Goal: Task Accomplishment & Management: Use online tool/utility

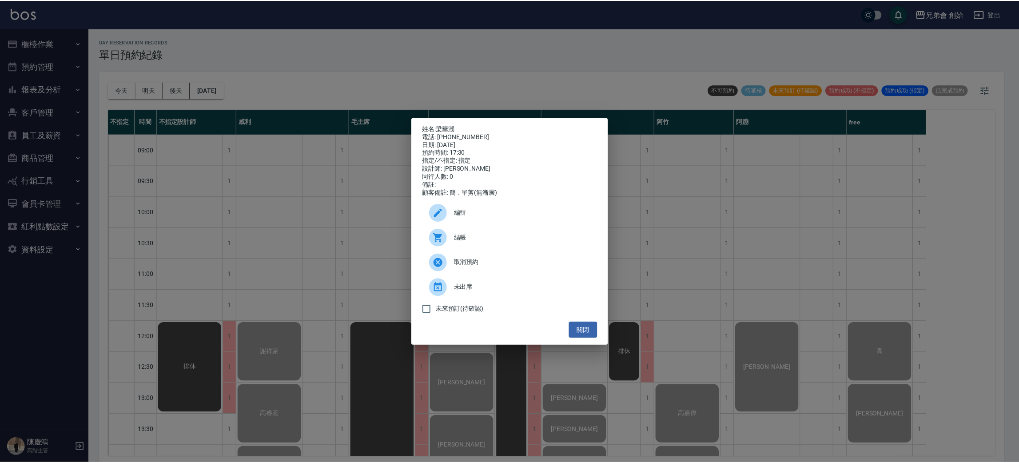
scroll to position [466, 0]
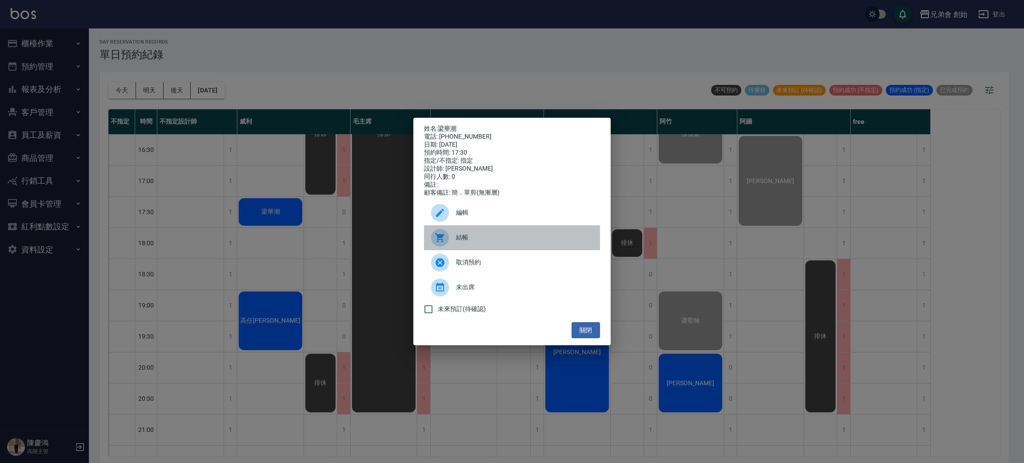
click at [537, 238] on span "結帳" at bounding box center [524, 237] width 137 height 9
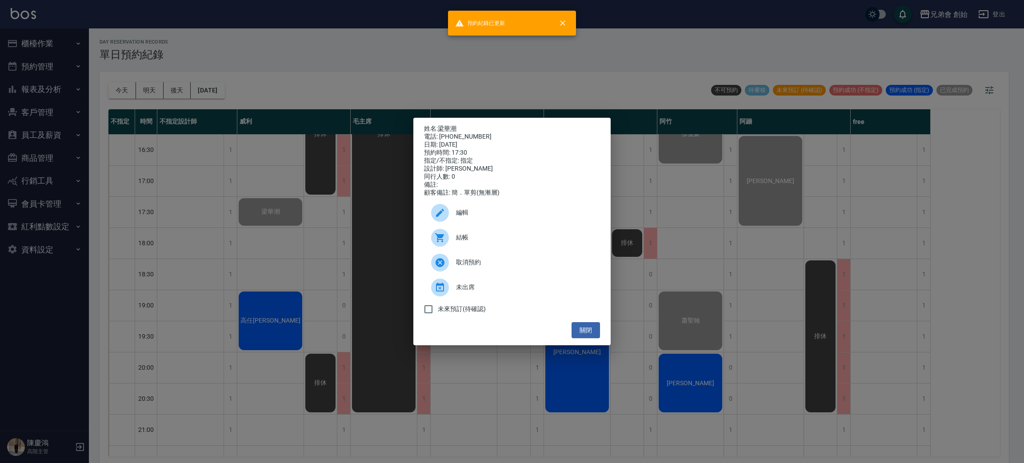
click at [319, 116] on div "姓名: 梁華潮 電話: 0915875717 日期: 2025/08/23 預約時間: 17:30 指定/不指定: 指定 設計師: 威利 同行人數: 0 備註…" at bounding box center [512, 231] width 1024 height 463
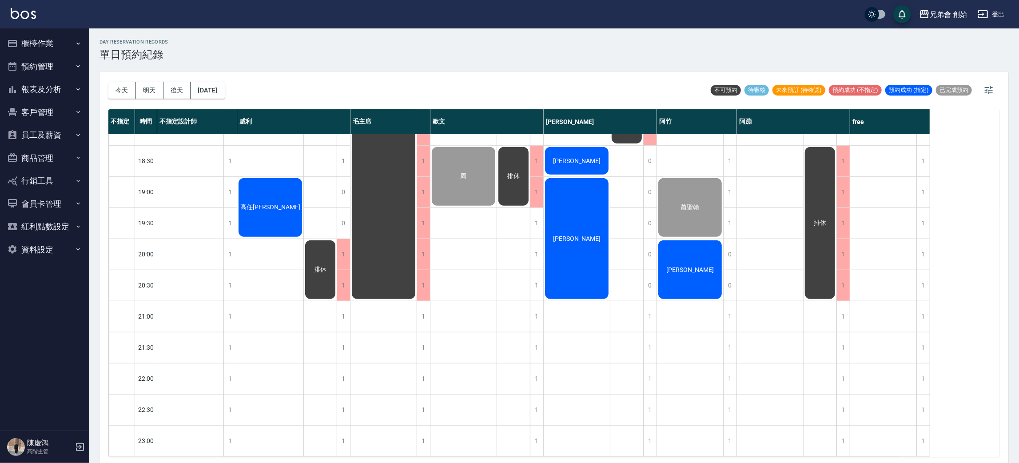
scroll to position [523, 0]
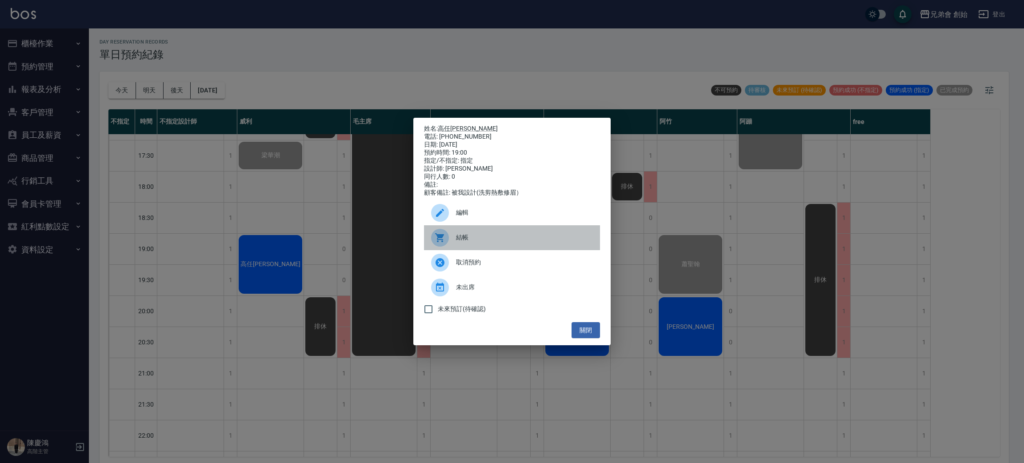
click at [474, 241] on span "結帳" at bounding box center [524, 237] width 137 height 9
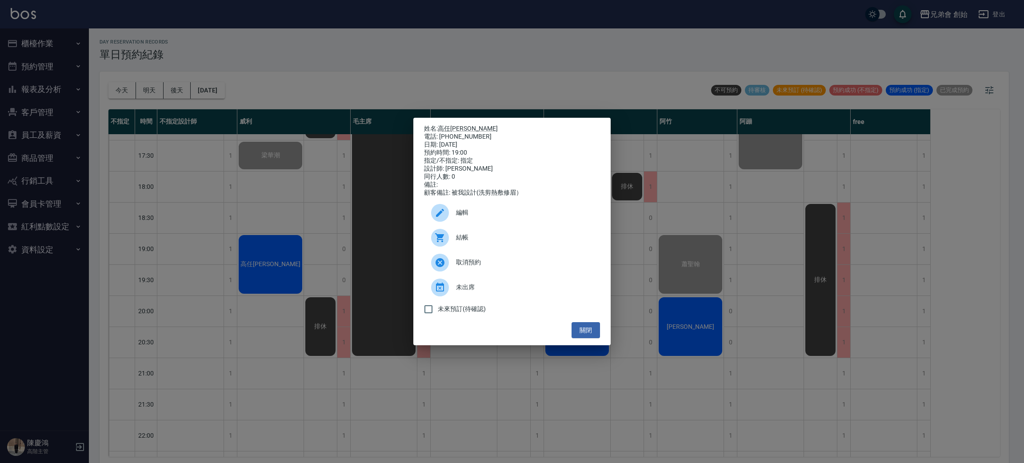
click at [289, 76] on div "姓名: 高任康 電話: 0933597652 日期: 2025/08/23 預約時間: 19:00 指定/不指定: 指定 設計師: 威利 同行人數: 0 備註…" at bounding box center [512, 231] width 1024 height 463
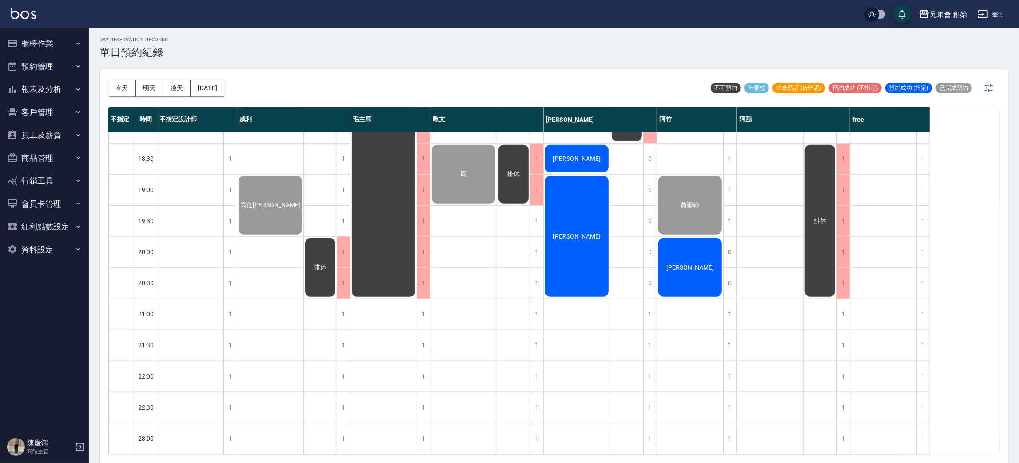
scroll to position [0, 0]
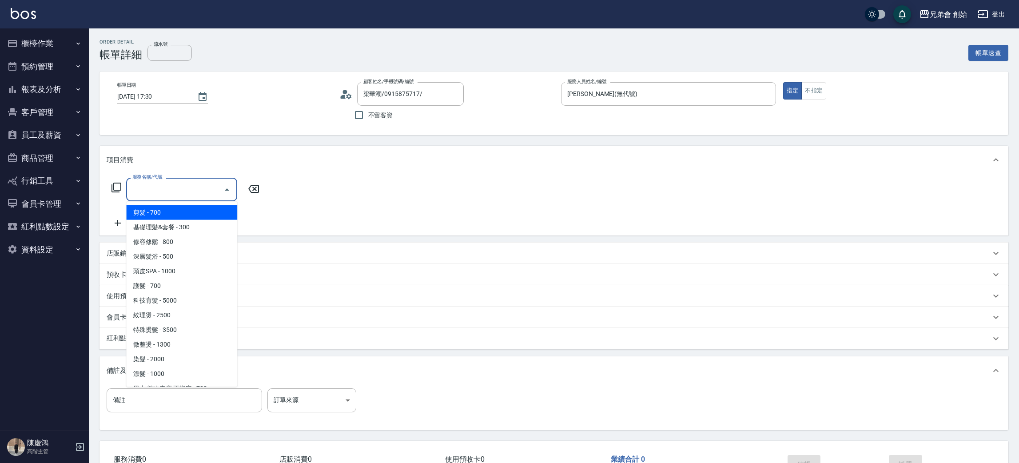
click at [182, 193] on input "服務名稱/代號" at bounding box center [175, 190] width 90 height 16
click at [175, 212] on span "剪髮 - 700" at bounding box center [181, 212] width 111 height 15
type input "剪髮(A01)"
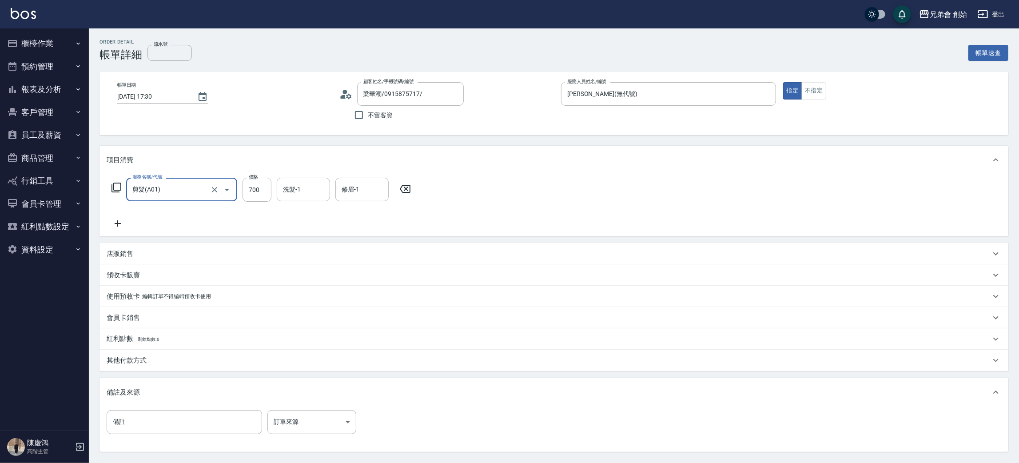
click at [579, 182] on div "服務名稱/代號 剪髮(A01) 服務名稱/代號 價格 700 價格 洗髮-1 洗髮-1 修眉-1 修眉-1" at bounding box center [554, 205] width 909 height 62
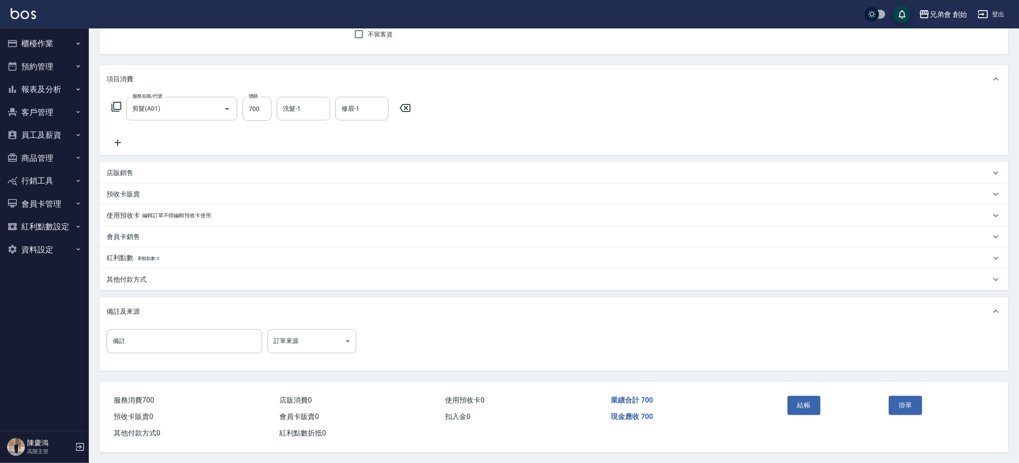
drag, startPoint x: 803, startPoint y: 410, endPoint x: 804, endPoint y: 404, distance: 5.5
click at [804, 404] on button "結帳" at bounding box center [804, 405] width 33 height 19
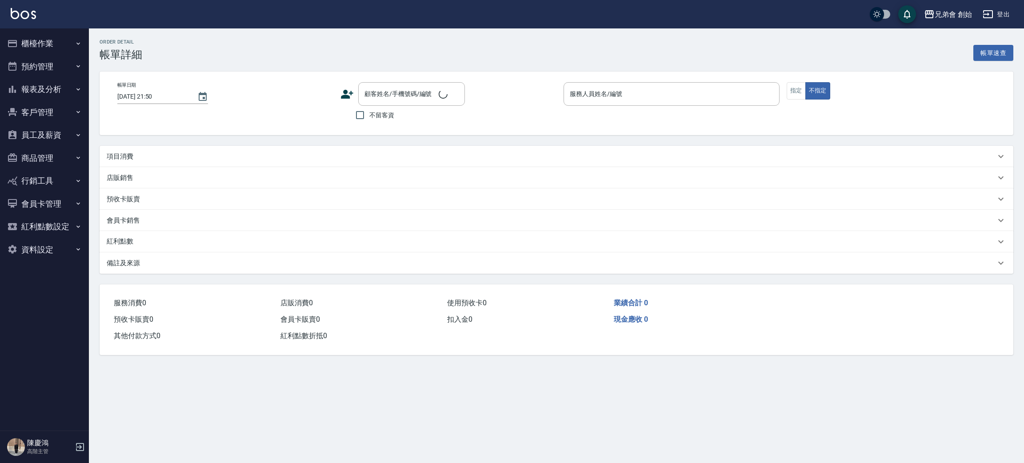
click at [291, 154] on div "項目消費" at bounding box center [551, 156] width 888 height 9
type input "2025/08/23 19:00"
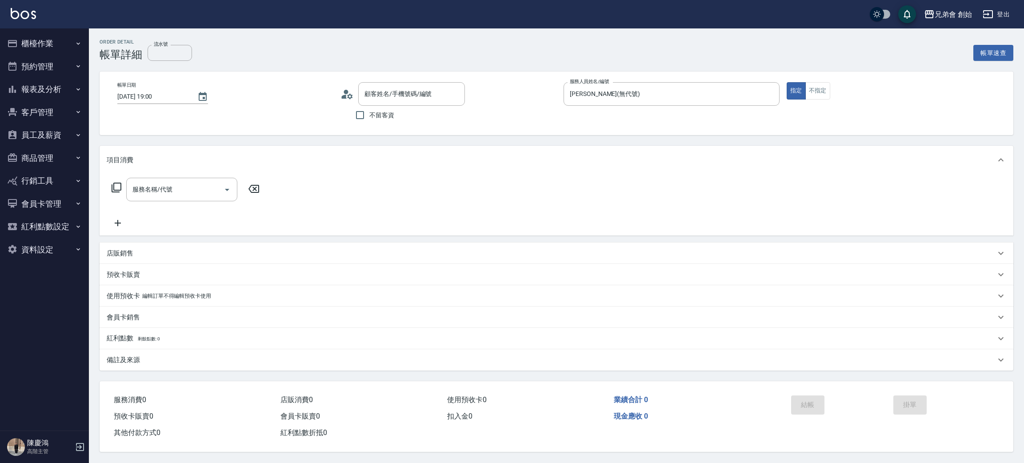
type input "威利(無代號)"
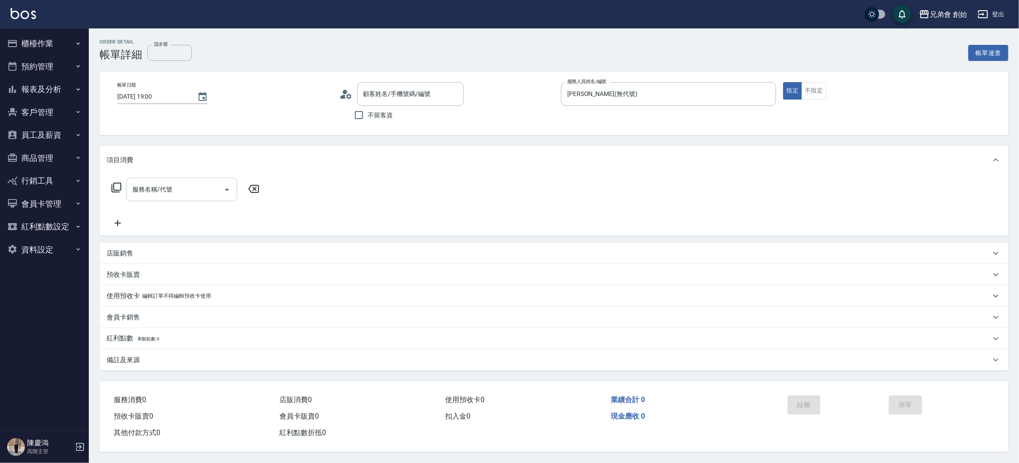
type input "高任康/0933597652/"
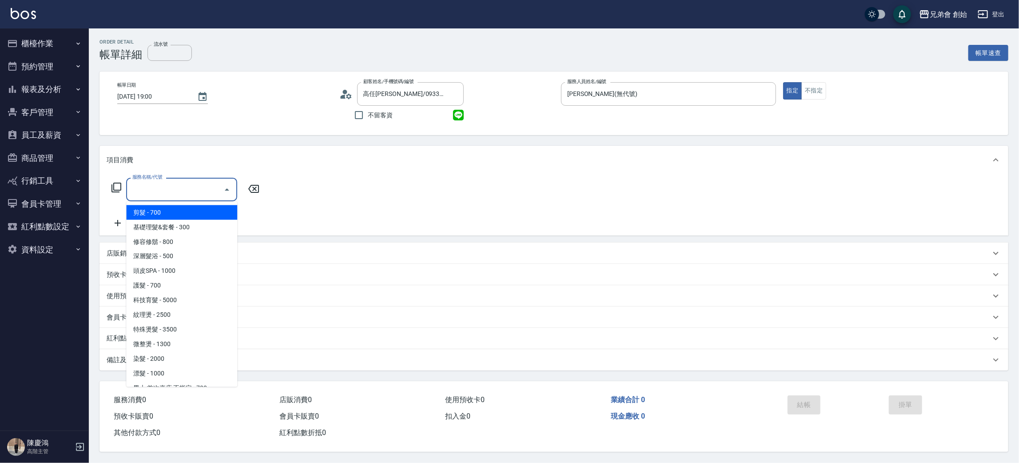
click at [207, 187] on input "服務名稱/代號" at bounding box center [175, 190] width 90 height 16
click at [196, 209] on span "剪髮 - 700" at bounding box center [181, 212] width 111 height 15
type input "剪髮(A01)"
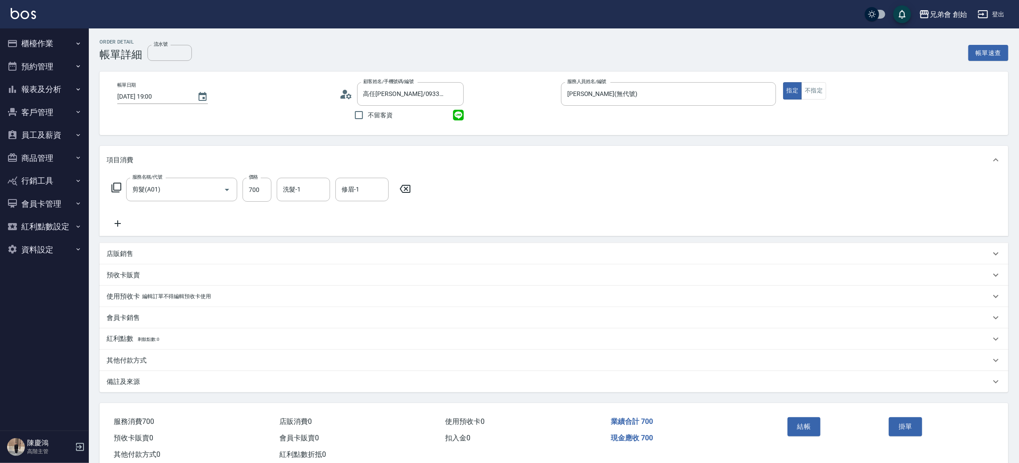
click at [669, 189] on div "服務名稱/代號 剪髮(A01) 服務名稱/代號 價格 700 價格 洗髮-1 洗髮-1 修眉-1 修眉-1" at bounding box center [554, 205] width 909 height 62
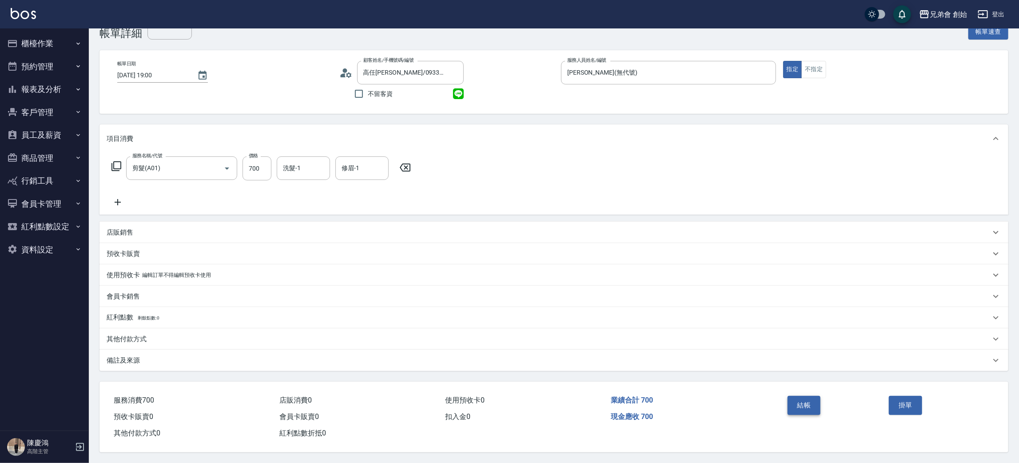
click at [808, 405] on button "結帳" at bounding box center [804, 405] width 33 height 19
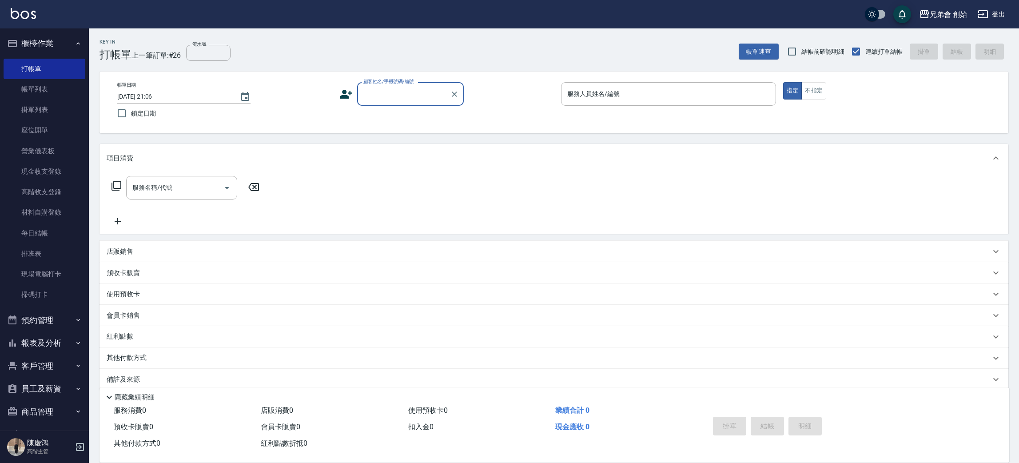
scroll to position [10, 0]
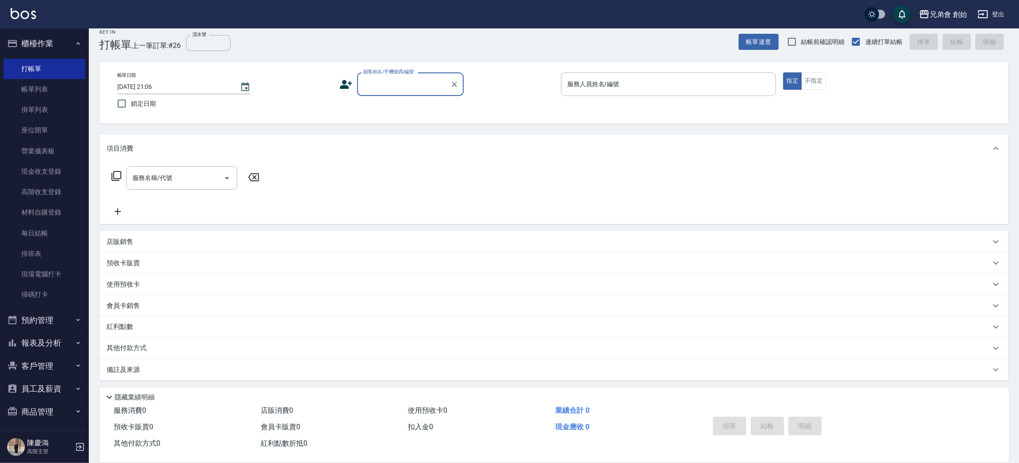
click at [400, 87] on input "顧客姓名/手機號碼/編號" at bounding box center [403, 84] width 85 height 16
click at [426, 106] on li "平 仲/0911803214/null" at bounding box center [410, 107] width 107 height 15
type input "平 仲/0911803214/null"
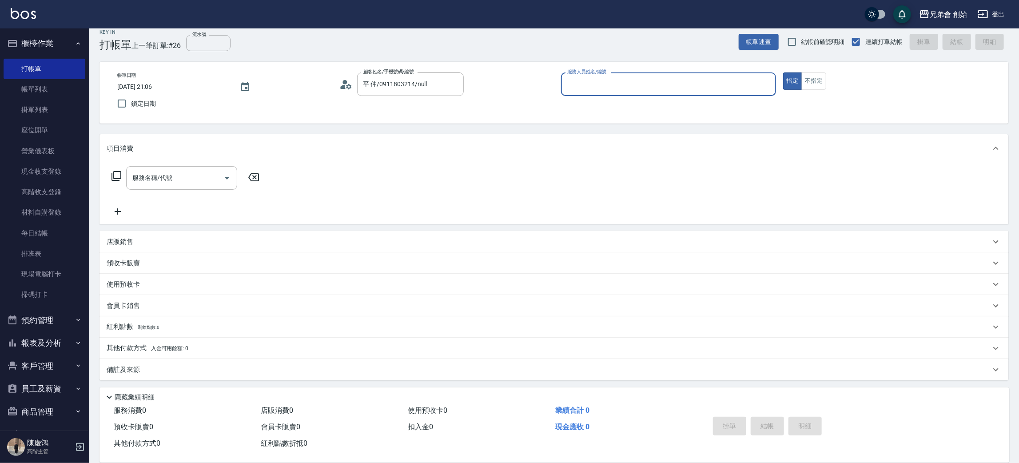
click at [665, 88] on input "服務人員姓名/編號" at bounding box center [668, 84] width 207 height 16
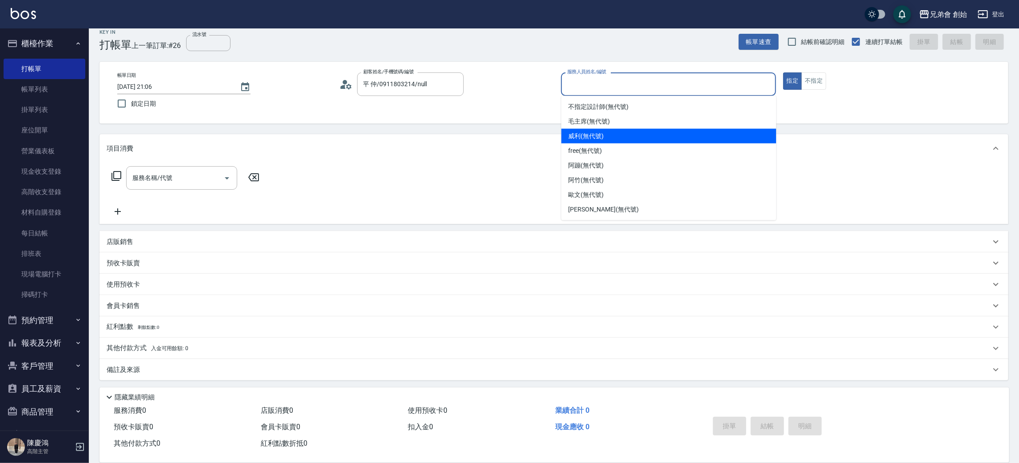
click at [615, 138] on div "[PERSON_NAME] (無代號)" at bounding box center [669, 136] width 215 height 15
type input "[PERSON_NAME](無代號)"
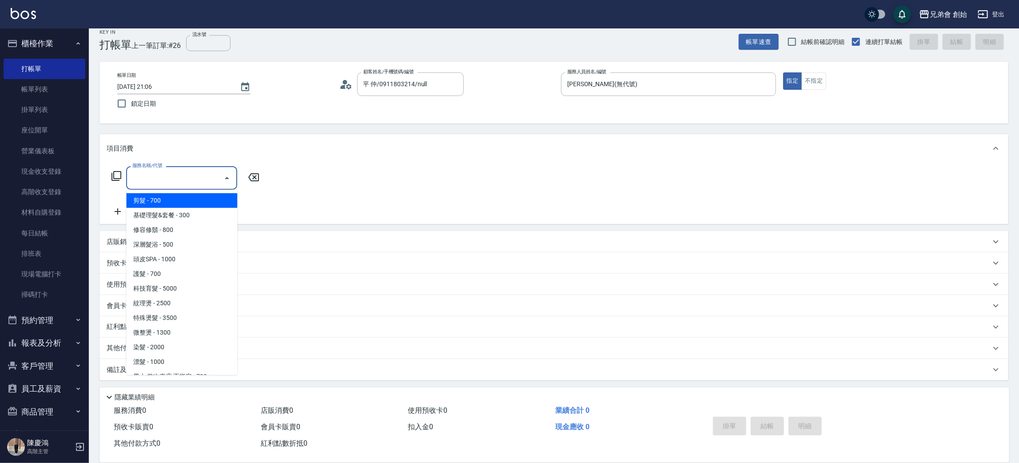
click at [174, 171] on input "服務名稱/代號" at bounding box center [175, 178] width 90 height 16
click at [175, 199] on span "剪髮 - 700" at bounding box center [181, 200] width 111 height 15
type input "剪髮(A01)"
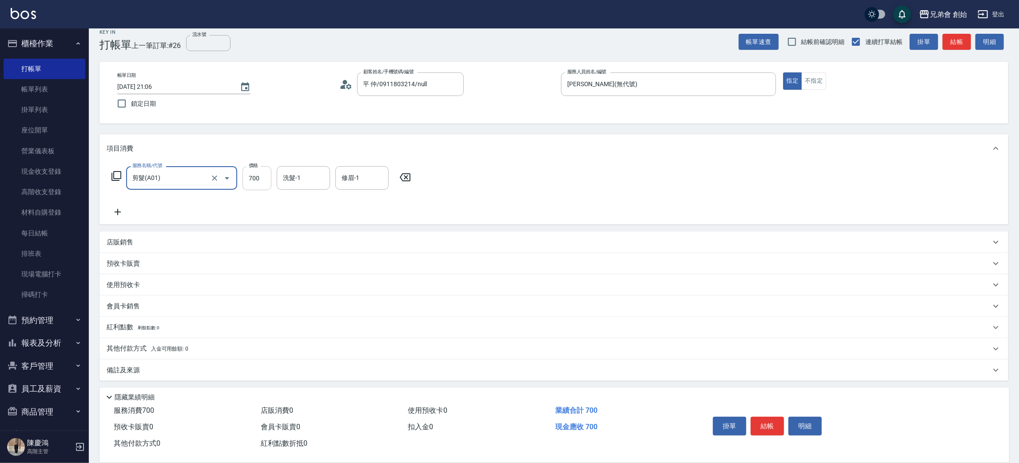
click at [268, 172] on input "700" at bounding box center [257, 178] width 29 height 24
type input "500"
click at [741, 181] on div "服務名稱/代號 剪髮(A01) 服務名稱/代號 價格 500 價格 洗髮-1 洗髮-1 修眉-1 修眉-1" at bounding box center [554, 194] width 909 height 62
drag, startPoint x: 769, startPoint y: 424, endPoint x: 539, endPoint y: 214, distance: 311.0
click at [767, 422] on button "結帳" at bounding box center [767, 426] width 33 height 19
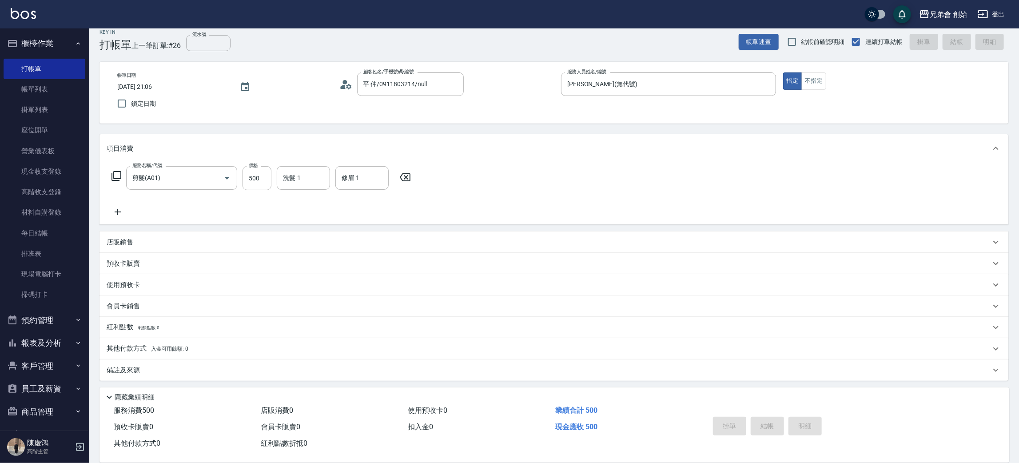
type input "[DATE] 21:51"
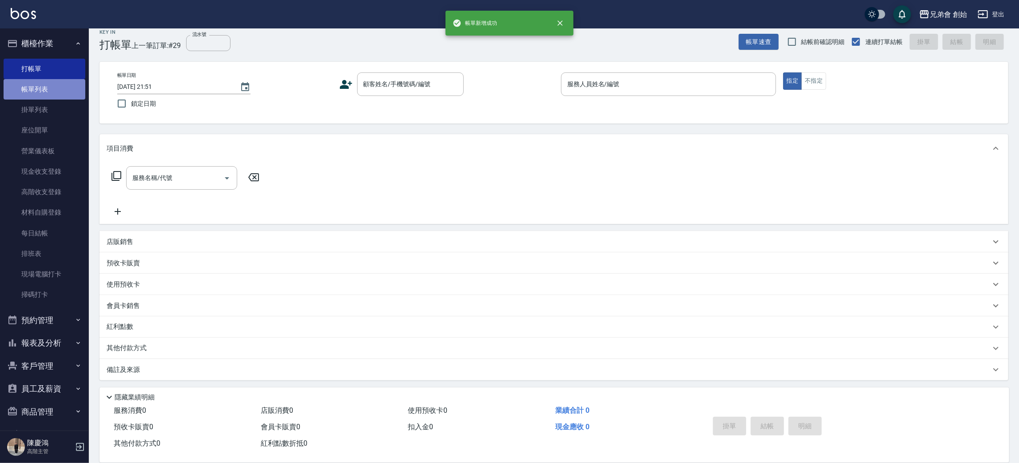
click at [47, 90] on link "帳單列表" at bounding box center [45, 89] width 82 height 20
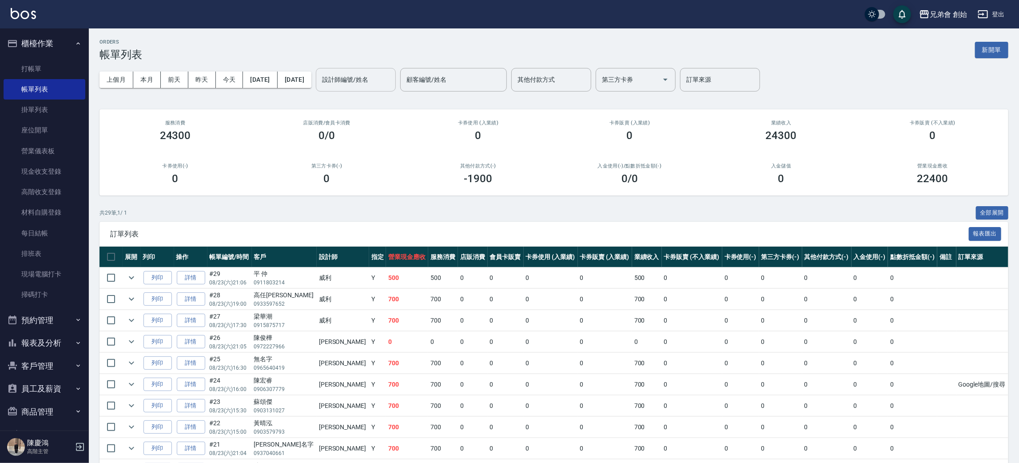
click at [392, 82] on input "設計師編號/姓名" at bounding box center [356, 80] width 72 height 16
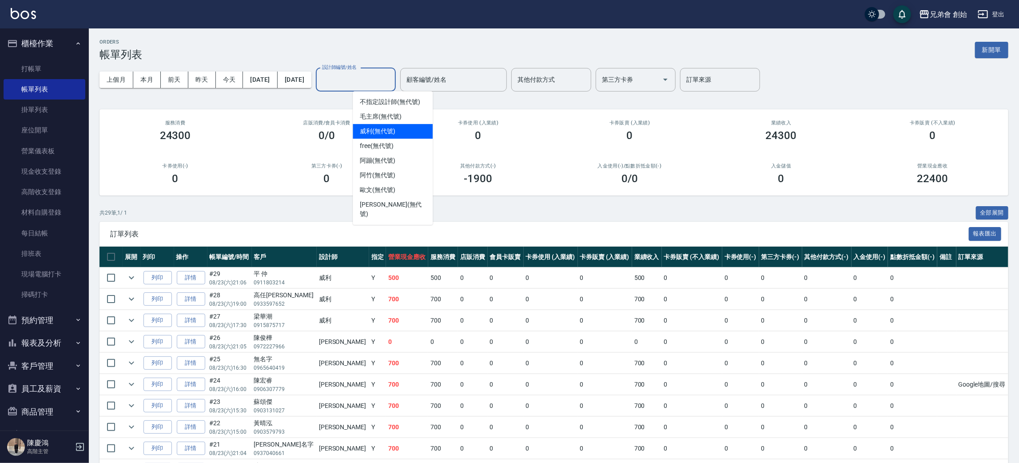
click at [388, 131] on span "[PERSON_NAME] (無代號)" at bounding box center [378, 131] width 36 height 9
type input "[PERSON_NAME](無代號)"
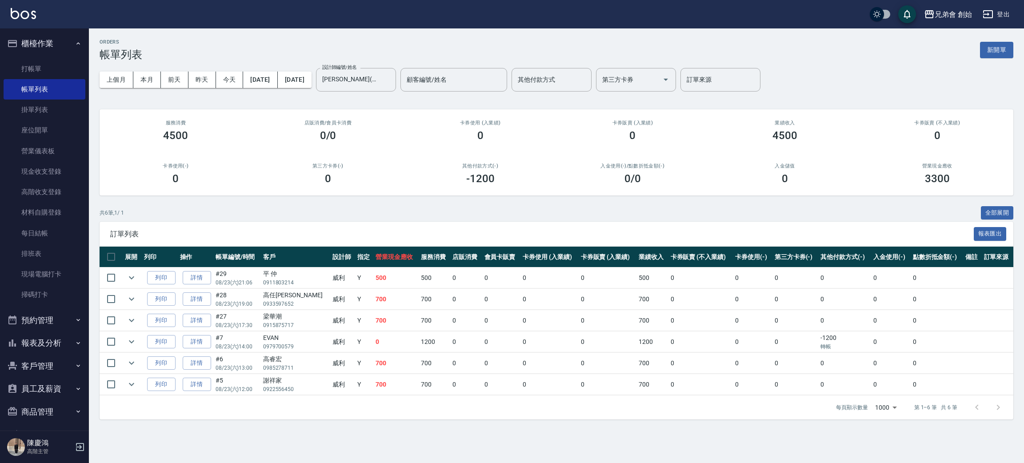
click at [399, 216] on div "共 6 筆, 1 / 1 全部展開" at bounding box center [556, 213] width 913 height 14
click at [366, 216] on div "共 6 筆, 1 / 1 全部展開" at bounding box center [556, 213] width 913 height 14
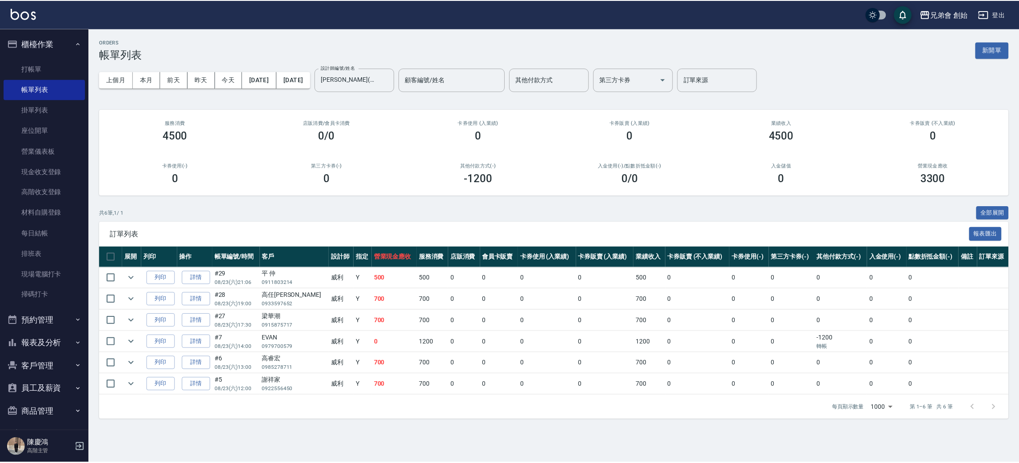
scroll to position [67, 0]
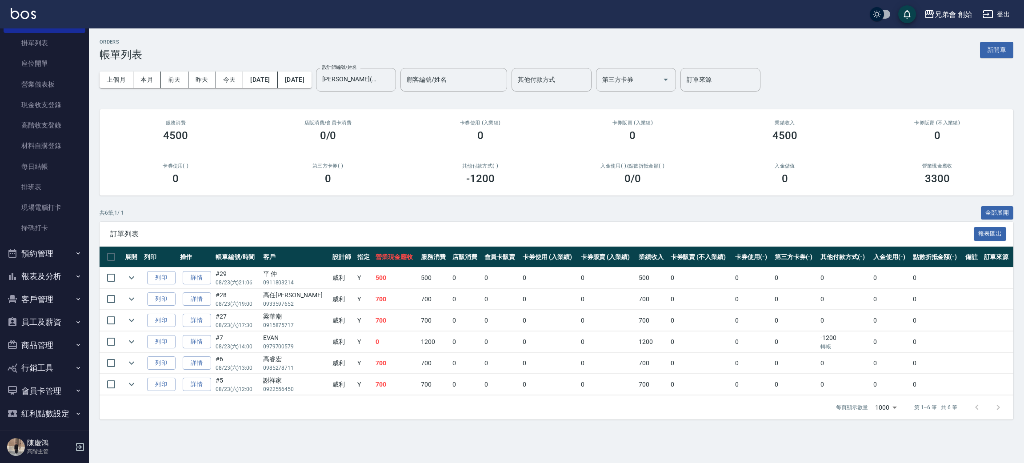
click at [60, 247] on button "預約管理" at bounding box center [45, 253] width 82 height 23
click at [52, 306] on link "單日預約紀錄" at bounding box center [45, 299] width 82 height 20
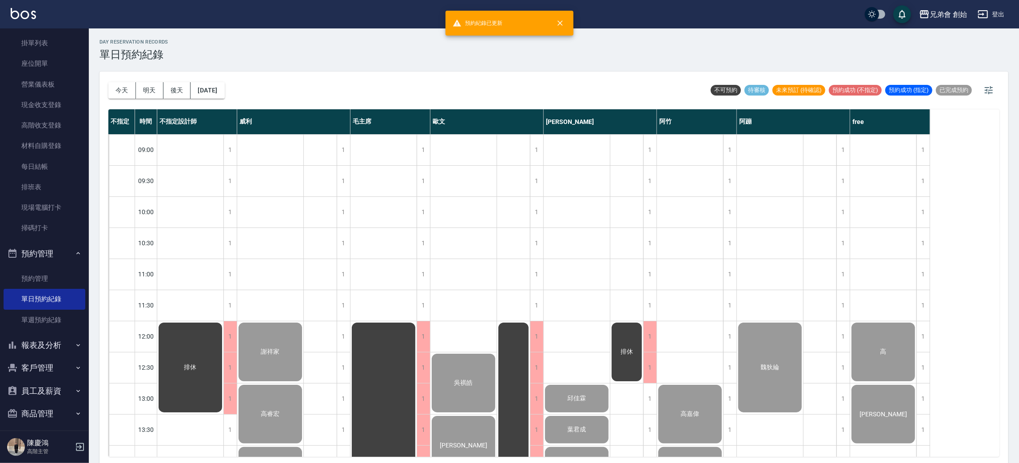
click at [133, 90] on button "今天" at bounding box center [122, 90] width 28 height 16
click at [125, 89] on button "今天" at bounding box center [122, 90] width 28 height 16
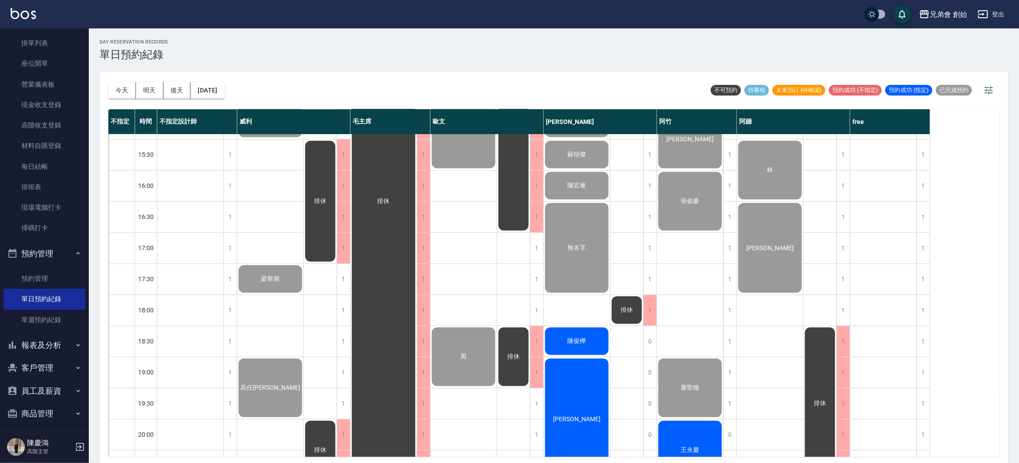
scroll to position [466, 0]
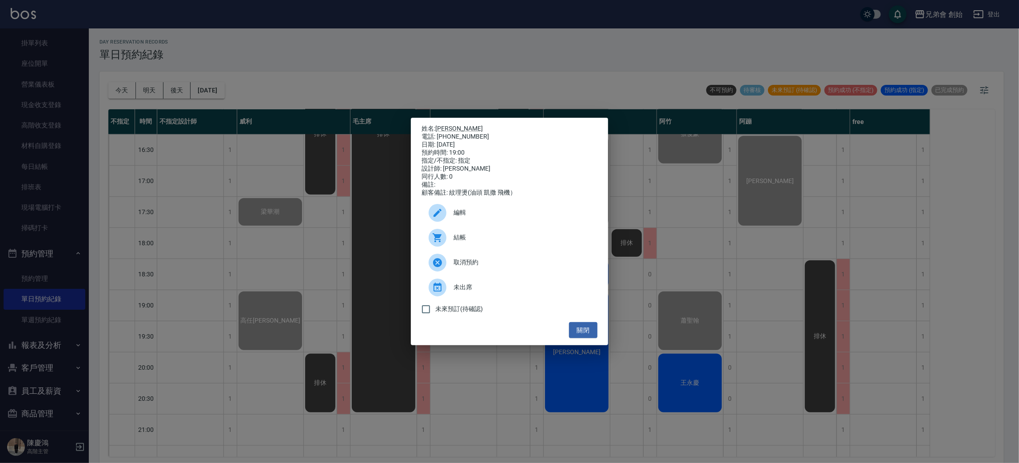
click at [594, 319] on div "未來預訂(待確認)" at bounding box center [510, 309] width 176 height 19
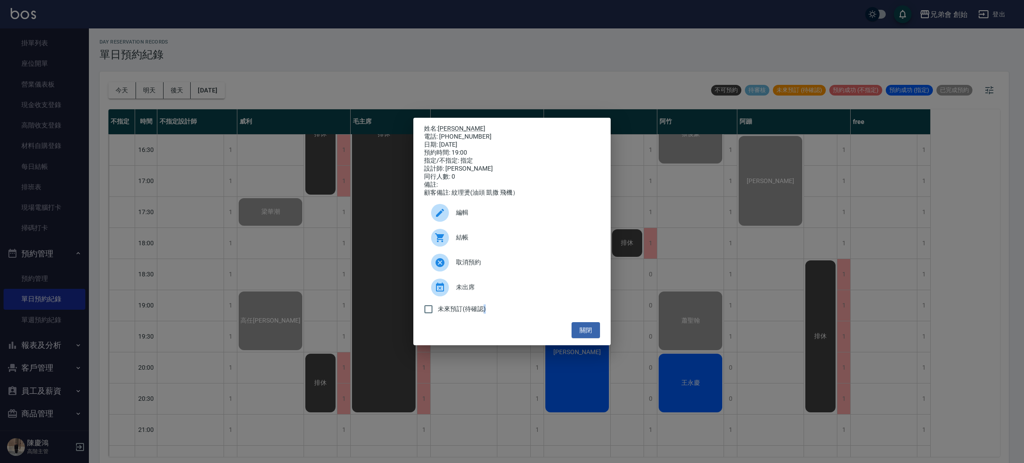
click at [494, 217] on span "編輯" at bounding box center [524, 212] width 137 height 9
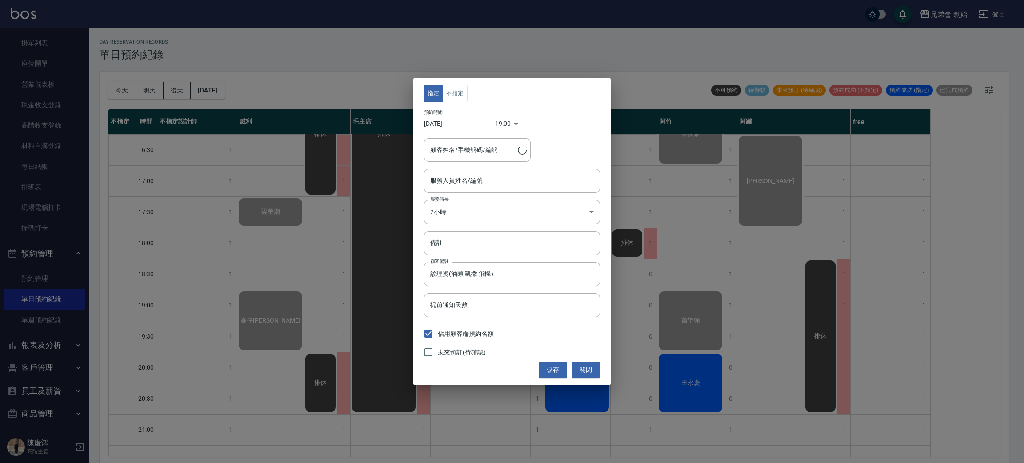
type input "[PERSON_NAME](無代號)"
type input "[PERSON_NAME]/0937045453"
click at [489, 184] on input "[PERSON_NAME](無代號)" at bounding box center [505, 181] width 155 height 16
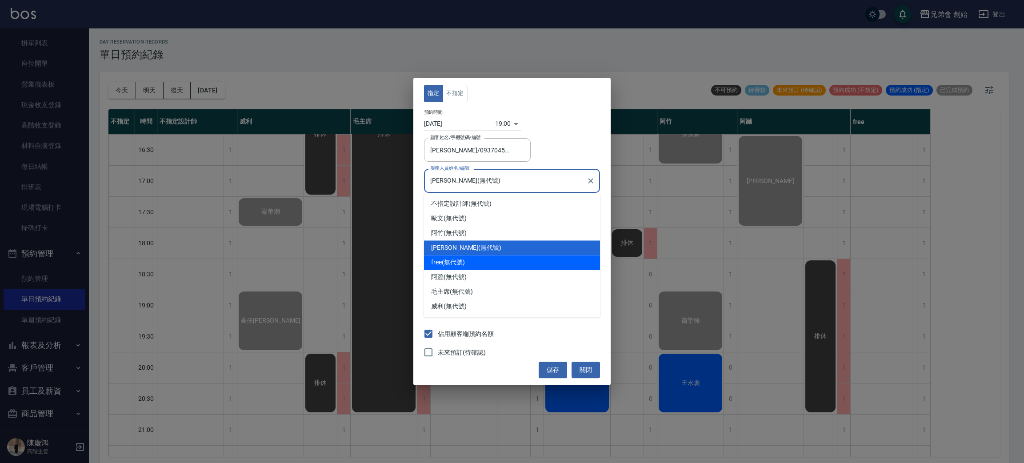
click at [475, 259] on div "free (無代號)" at bounding box center [512, 262] width 176 height 15
type input "free(無代號)"
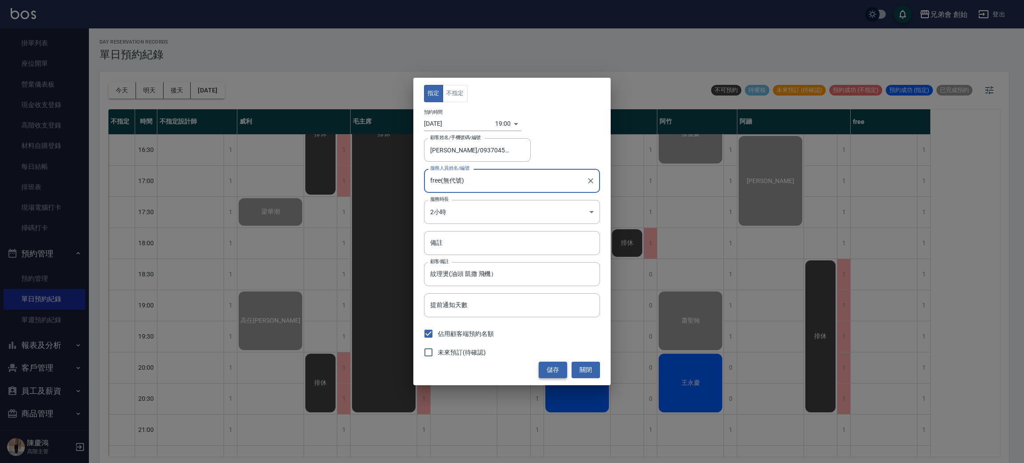
click at [550, 378] on button "儲存" at bounding box center [552, 370] width 28 height 16
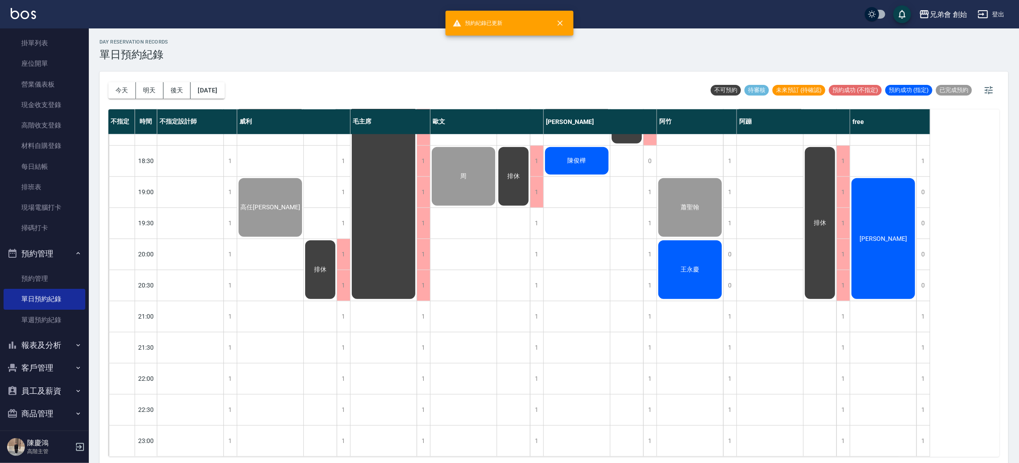
scroll to position [456, 0]
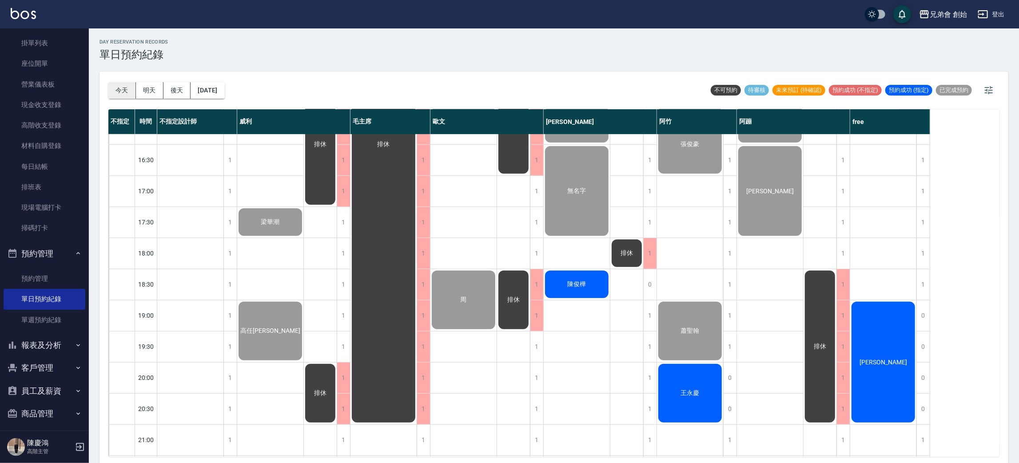
click at [122, 87] on button "今天" at bounding box center [122, 90] width 28 height 16
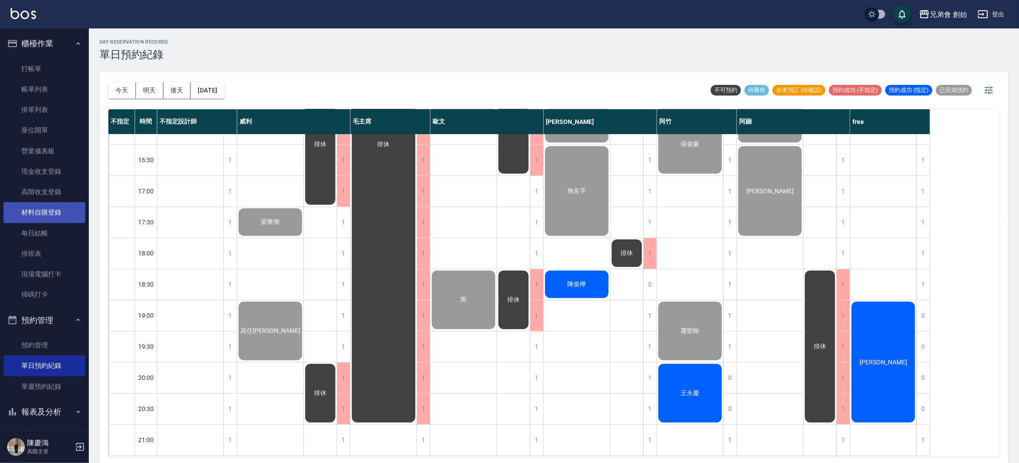
click at [52, 209] on link "材料自購登錄" at bounding box center [45, 212] width 82 height 20
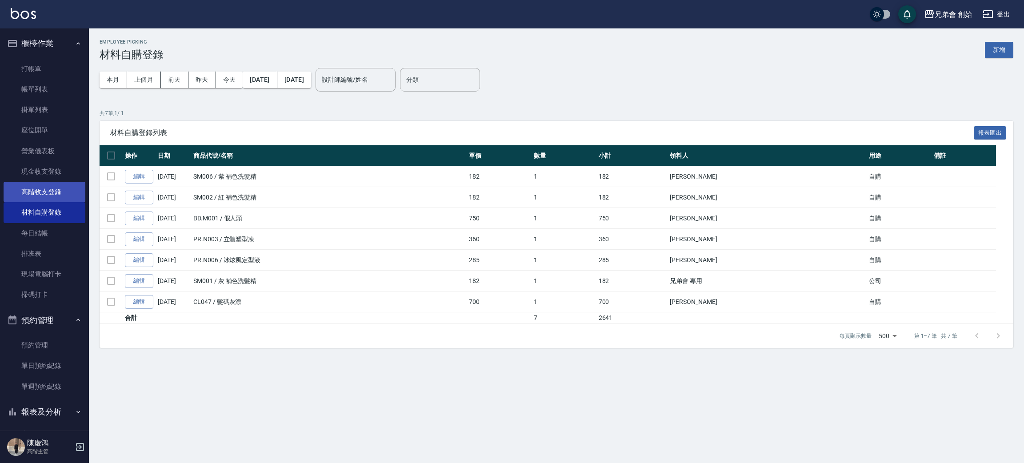
drag, startPoint x: 58, startPoint y: 190, endPoint x: 58, endPoint y: 197, distance: 7.1
click at [58, 191] on link "高階收支登錄" at bounding box center [45, 192] width 82 height 20
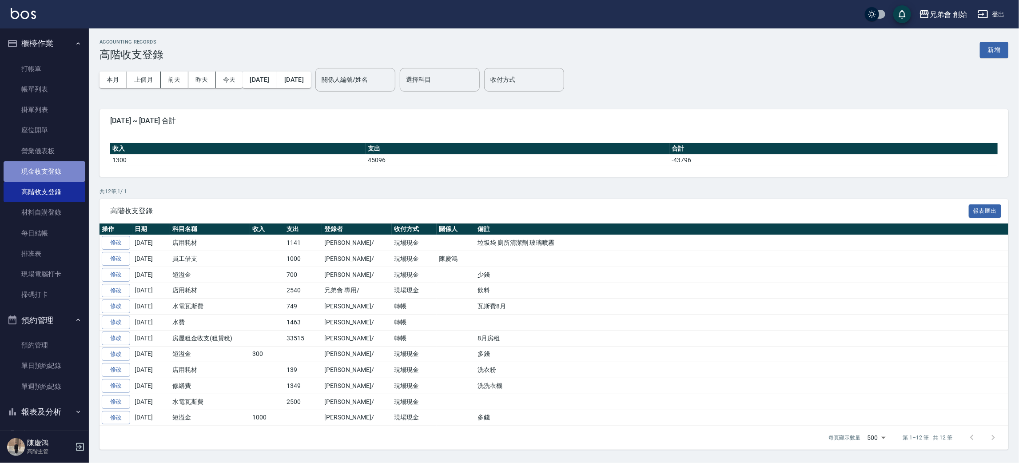
click at [65, 175] on link "現金收支登錄" at bounding box center [45, 171] width 82 height 20
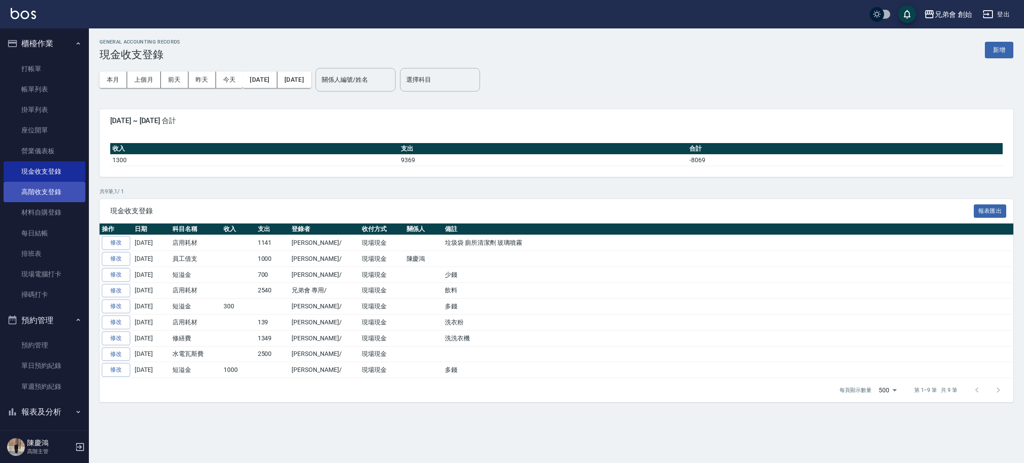
click at [59, 197] on link "高階收支登錄" at bounding box center [45, 192] width 82 height 20
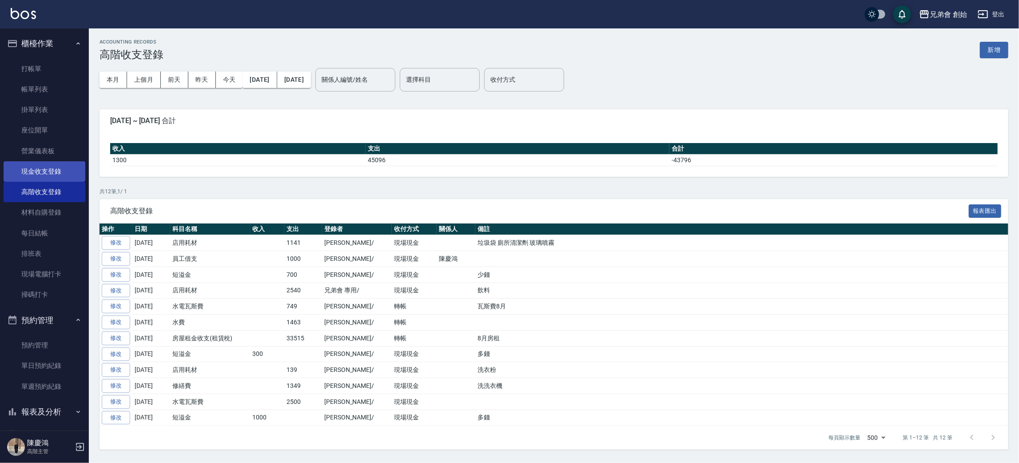
click at [56, 176] on link "現金收支登錄" at bounding box center [45, 171] width 82 height 20
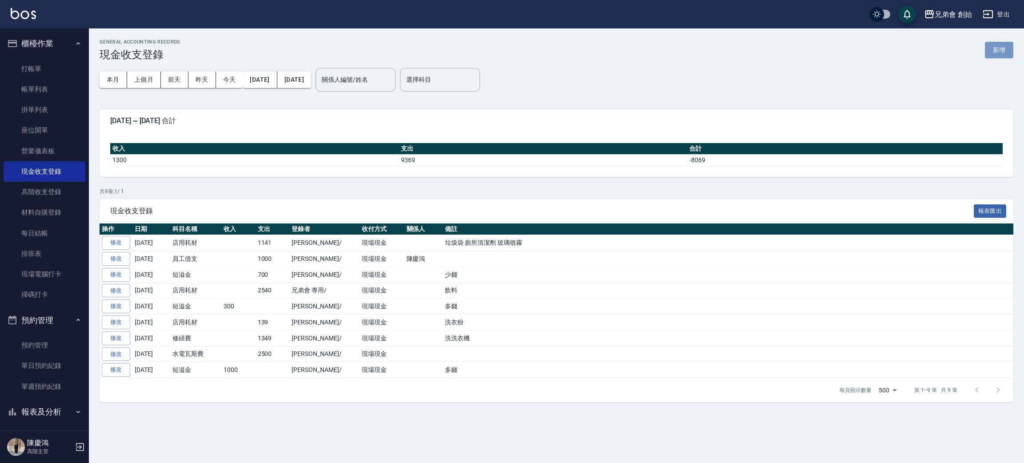
click at [991, 53] on button "新增" at bounding box center [998, 50] width 28 height 16
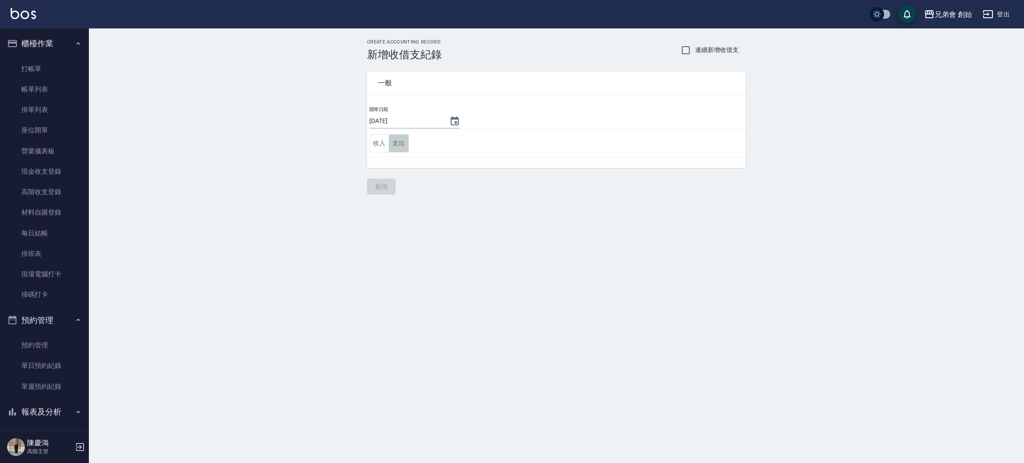
click at [397, 140] on button "支出" at bounding box center [399, 143] width 20 height 18
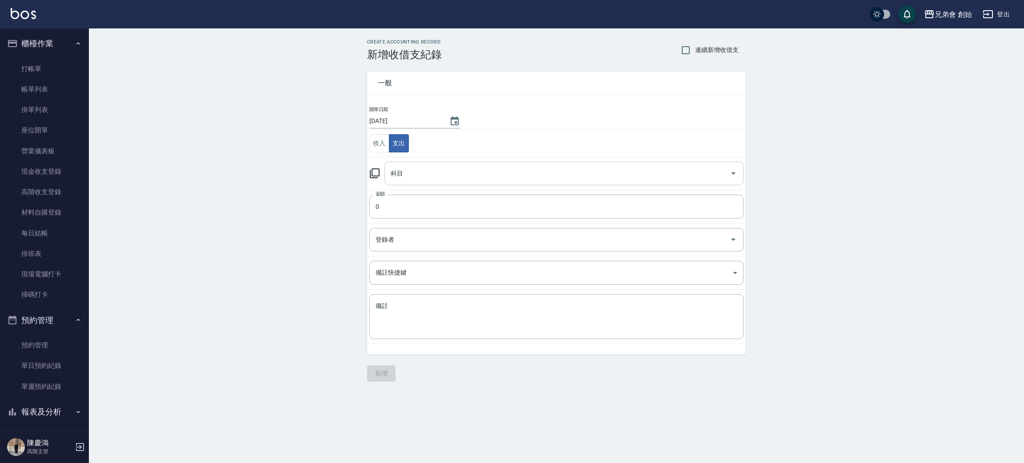
click at [423, 179] on input "科目" at bounding box center [557, 174] width 338 height 16
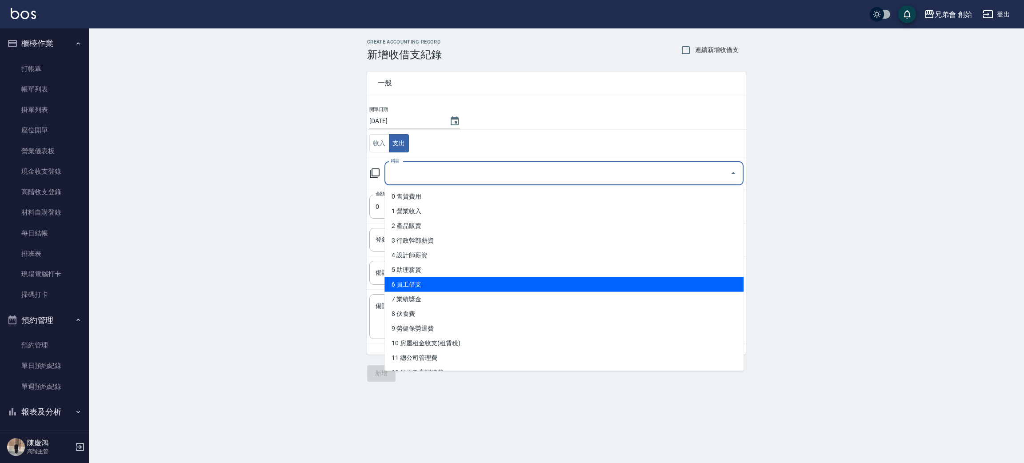
click at [423, 284] on li "6 員工借支" at bounding box center [563, 284] width 359 height 15
type input "6 員工借支"
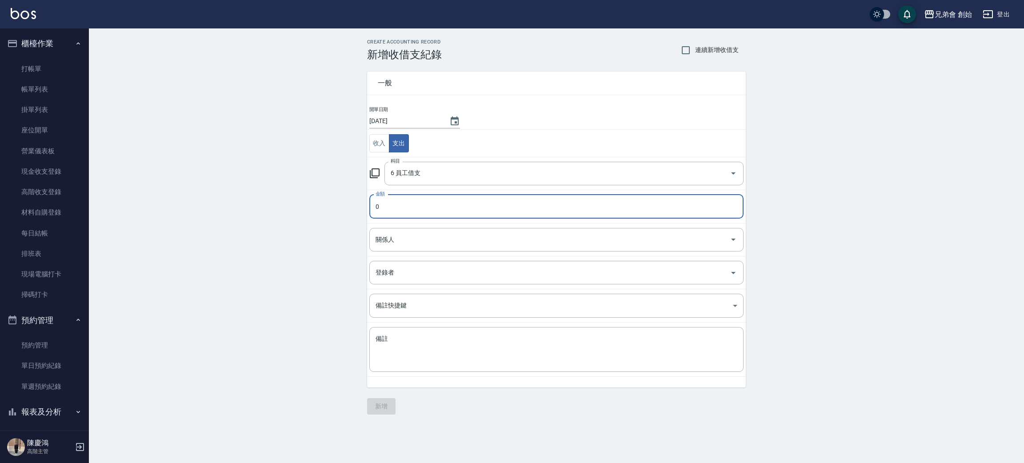
click at [449, 211] on input "0" at bounding box center [556, 207] width 374 height 24
type input "01000"
click at [443, 254] on td "關係人 關係人" at bounding box center [556, 239] width 378 height 33
click at [439, 237] on input "關係人" at bounding box center [549, 240] width 353 height 16
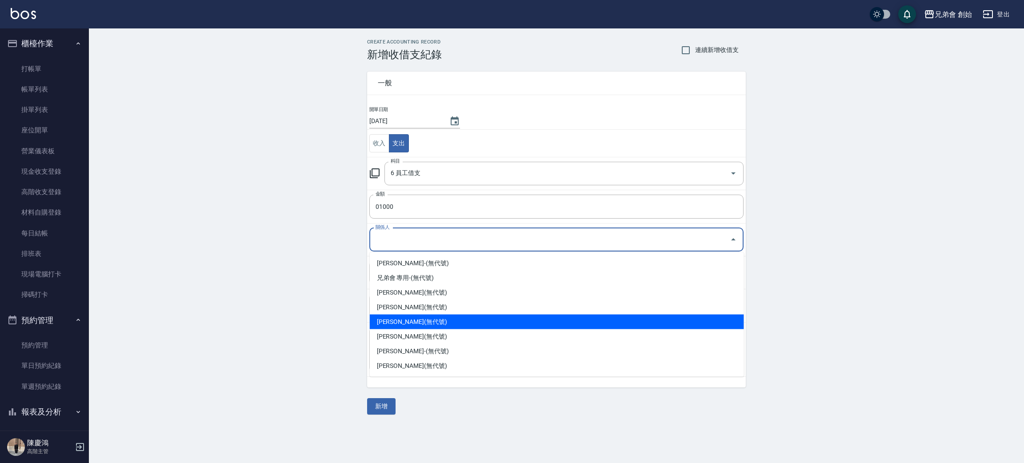
click at [414, 320] on li "[PERSON_NAME](無代號)" at bounding box center [557, 322] width 374 height 15
type input "[PERSON_NAME](無代號)"
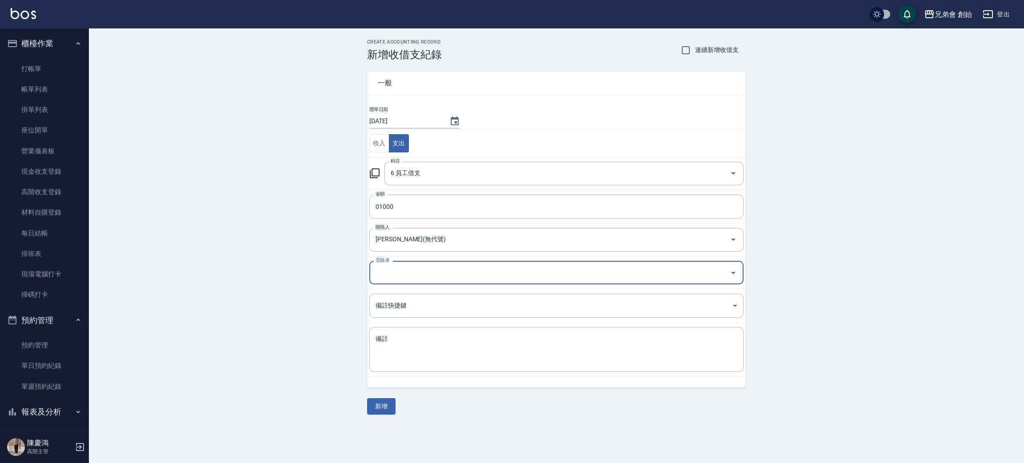
click at [425, 284] on div "登錄者" at bounding box center [556, 273] width 374 height 24
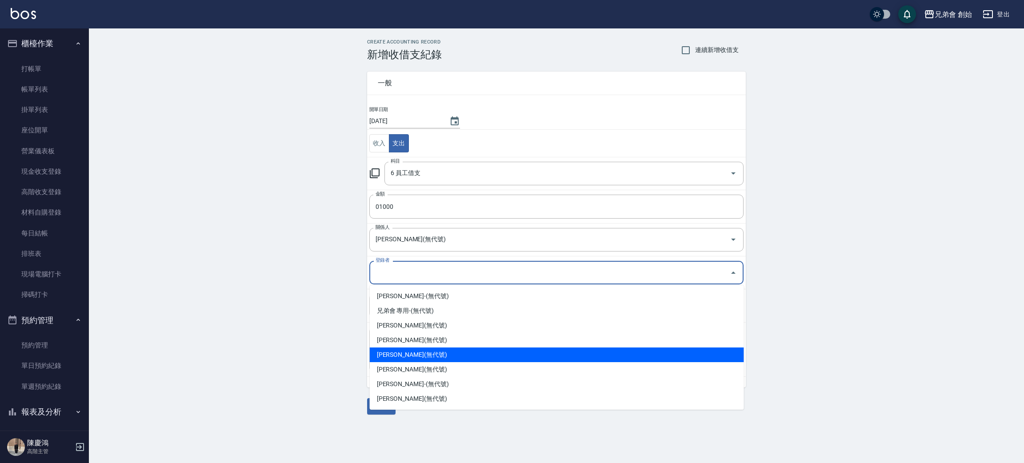
click at [393, 351] on li "[PERSON_NAME](無代號)" at bounding box center [557, 354] width 374 height 15
type input "[PERSON_NAME](無代號)"
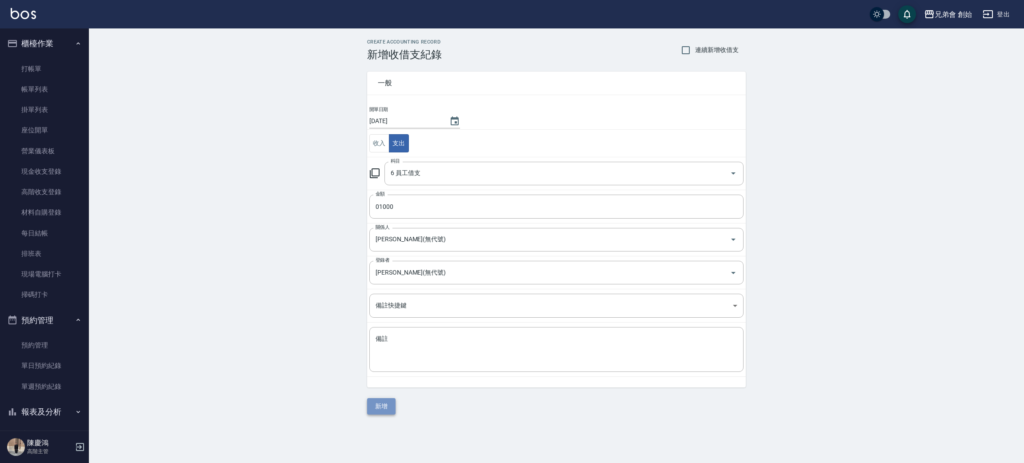
click at [373, 406] on button "新增" at bounding box center [381, 406] width 28 height 16
